Goal: Information Seeking & Learning: Learn about a topic

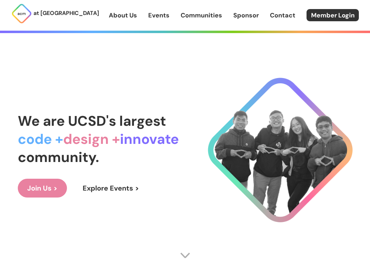
click at [161, 17] on link "Events" at bounding box center [158, 15] width 21 height 9
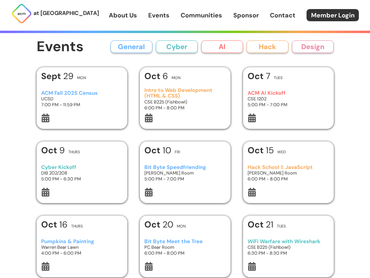
click at [273, 88] on div "ACM AI Kickoff CSE 1202 5:00 PM - 7:00 PM" at bounding box center [287, 98] width 81 height 29
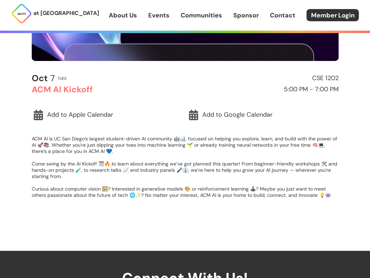
scroll to position [241, 0]
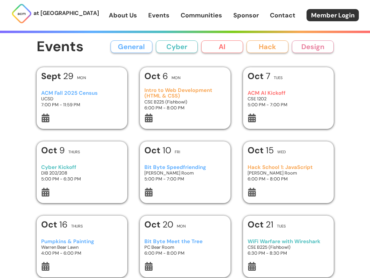
click at [180, 114] on div at bounding box center [184, 119] width 81 height 10
click at [174, 182] on div "Bit Byte Speedfriending [PERSON_NAME] Room 5:00 PM - 7:00 PM" at bounding box center [184, 172] width 81 height 29
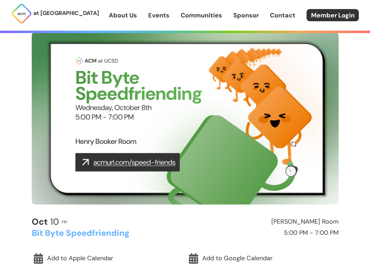
scroll to position [39, 0]
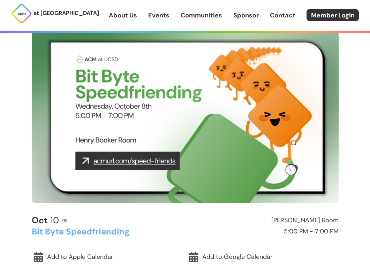
click at [165, 159] on img at bounding box center [185, 117] width 306 height 172
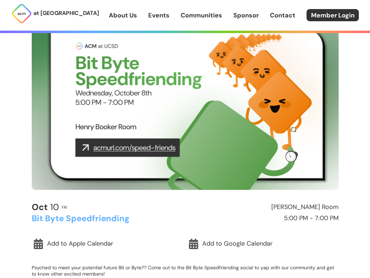
scroll to position [0, 0]
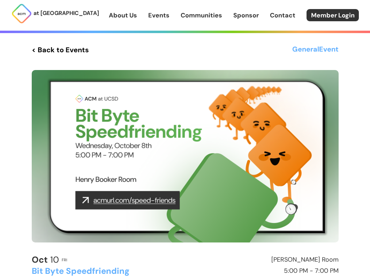
click at [42, 48] on link "< Back to Events" at bounding box center [60, 50] width 57 height 13
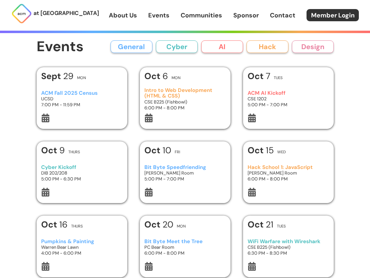
click at [223, 46] on button "AI" at bounding box center [222, 46] width 42 height 13
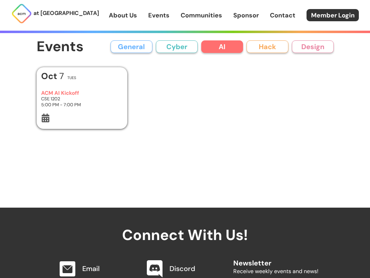
click at [188, 48] on button "Cyber" at bounding box center [177, 46] width 42 height 13
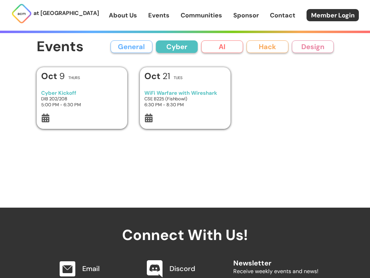
click at [284, 46] on button "Hack" at bounding box center [267, 46] width 42 height 13
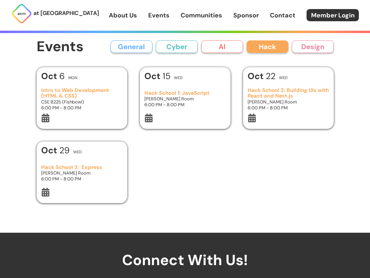
click at [303, 45] on button "Design" at bounding box center [313, 46] width 42 height 13
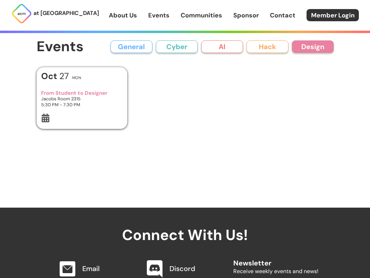
click at [134, 48] on button "General" at bounding box center [131, 46] width 42 height 13
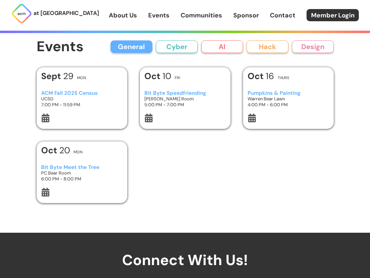
click at [175, 51] on button "Cyber" at bounding box center [177, 46] width 42 height 13
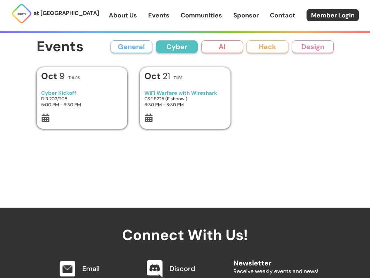
click at [103, 81] on div "[DATE] Thurs" at bounding box center [81, 78] width 81 height 13
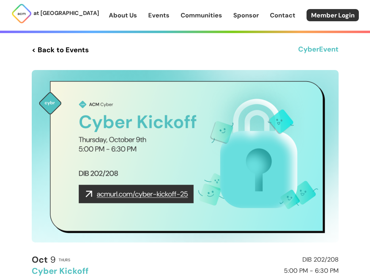
click at [76, 48] on link "< Back to Events" at bounding box center [60, 50] width 57 height 13
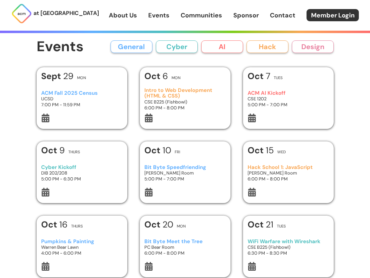
click at [201, 17] on link "Communities" at bounding box center [200, 15] width 41 height 9
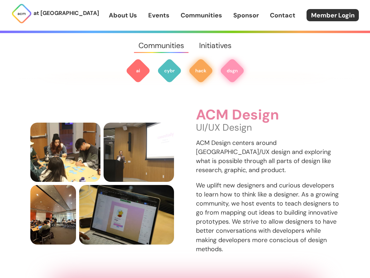
click at [201, 64] on img at bounding box center [200, 70] width 25 height 25
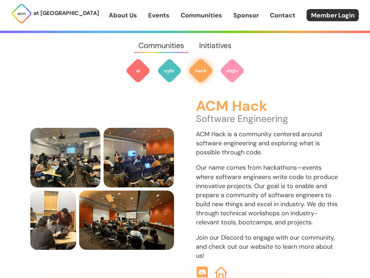
scroll to position [702, 0]
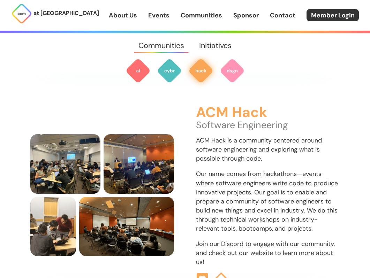
click at [222, 272] on img at bounding box center [220, 278] width 13 height 13
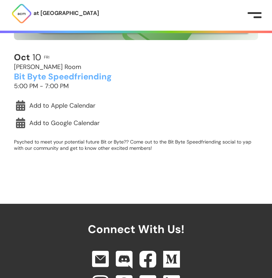
scroll to position [169, 0]
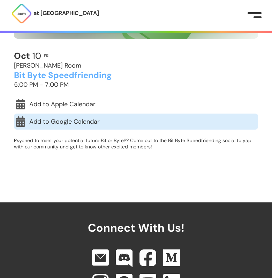
click at [76, 126] on link "Add to Google Calendar" at bounding box center [136, 122] width 244 height 16
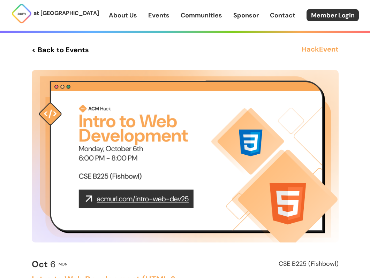
click at [155, 15] on link "Events" at bounding box center [158, 15] width 21 height 9
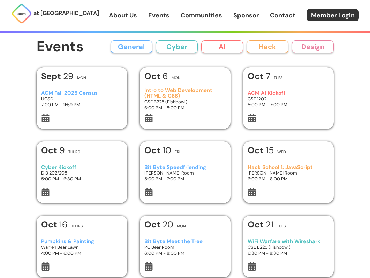
click at [258, 49] on button "Hack" at bounding box center [267, 46] width 42 height 13
